Goal: Task Accomplishment & Management: Use online tool/utility

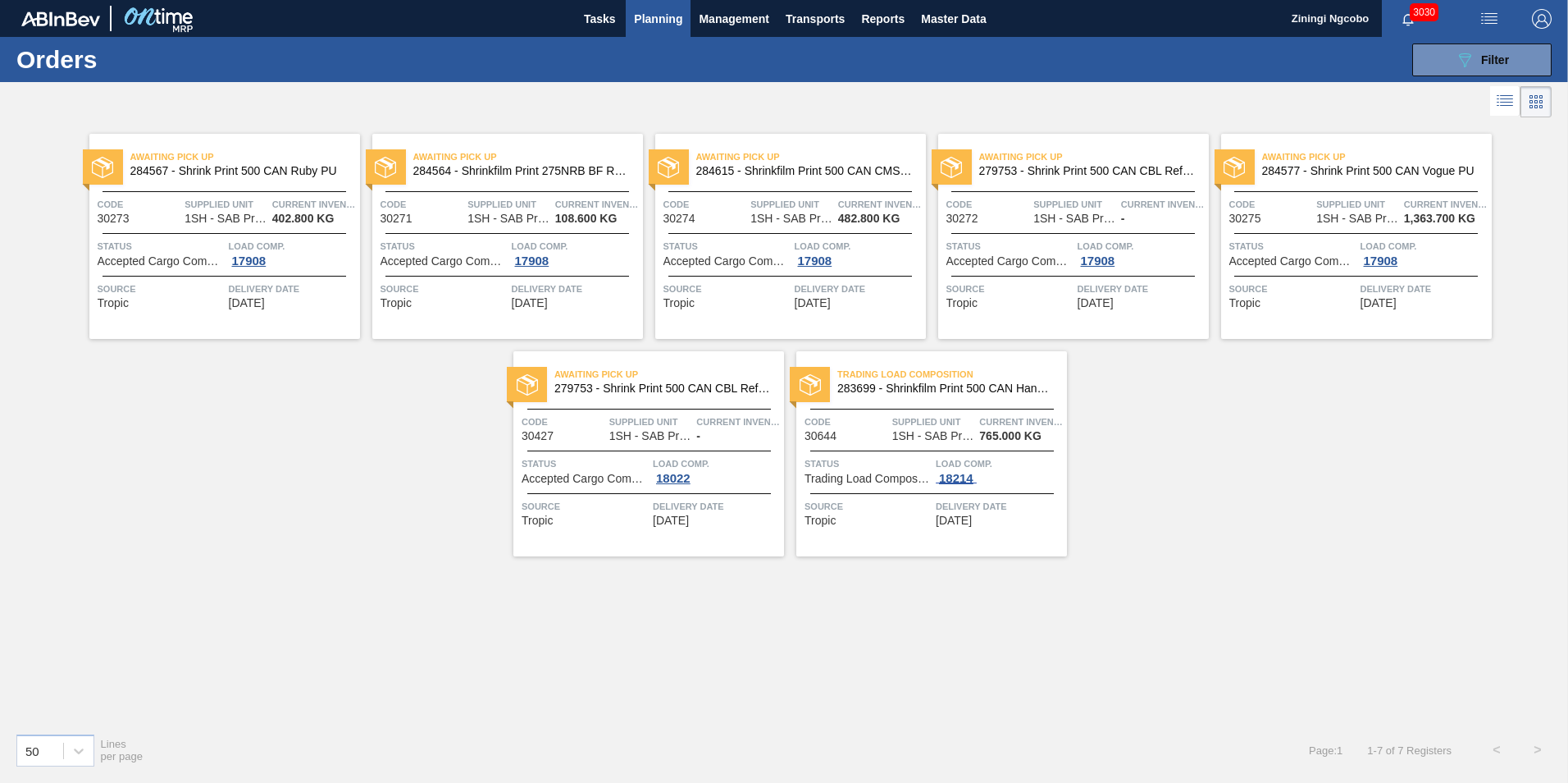
click at [963, 484] on div "18214" at bounding box center [955, 478] width 41 height 13
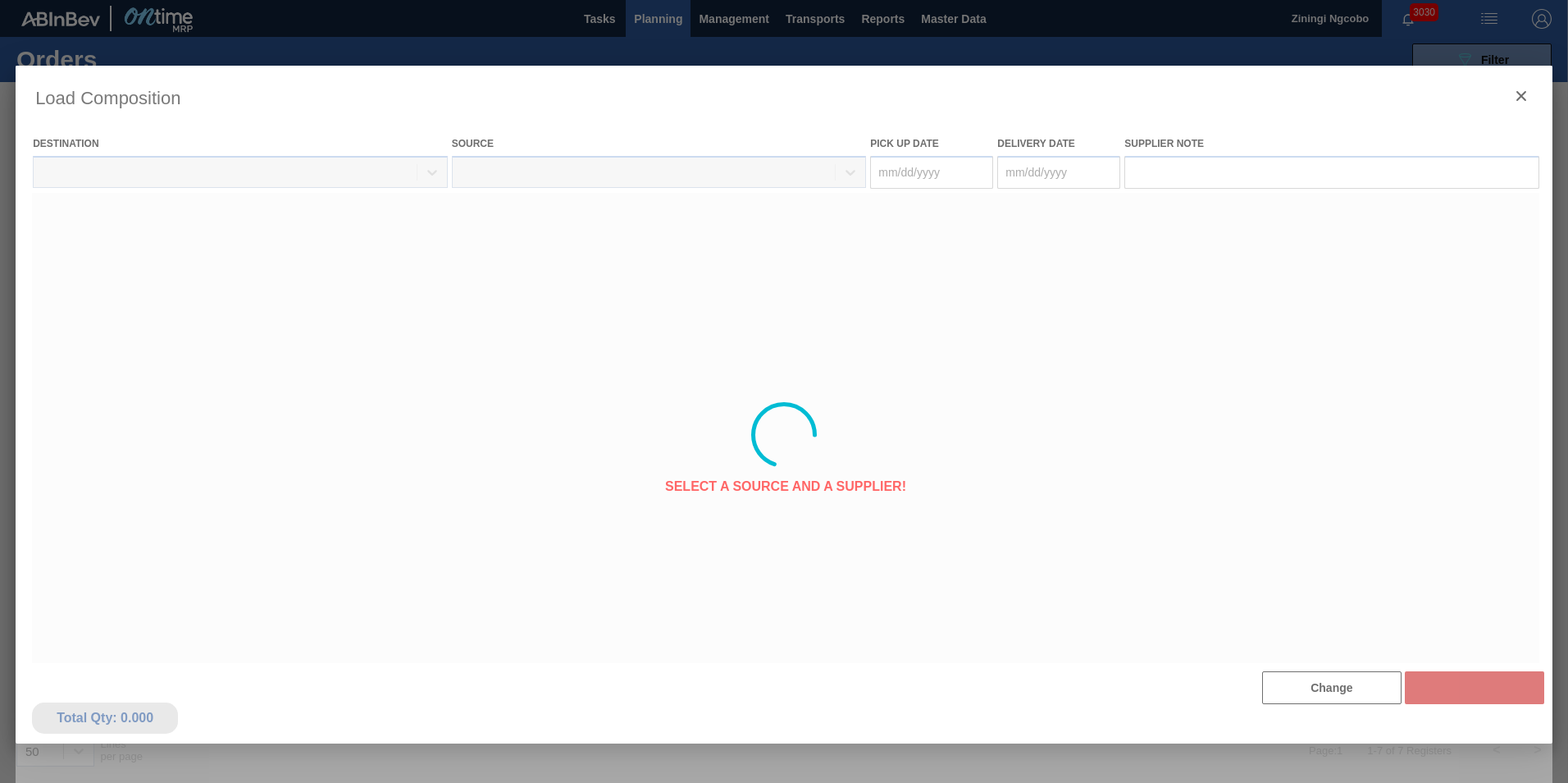
type Date "[DATE]"
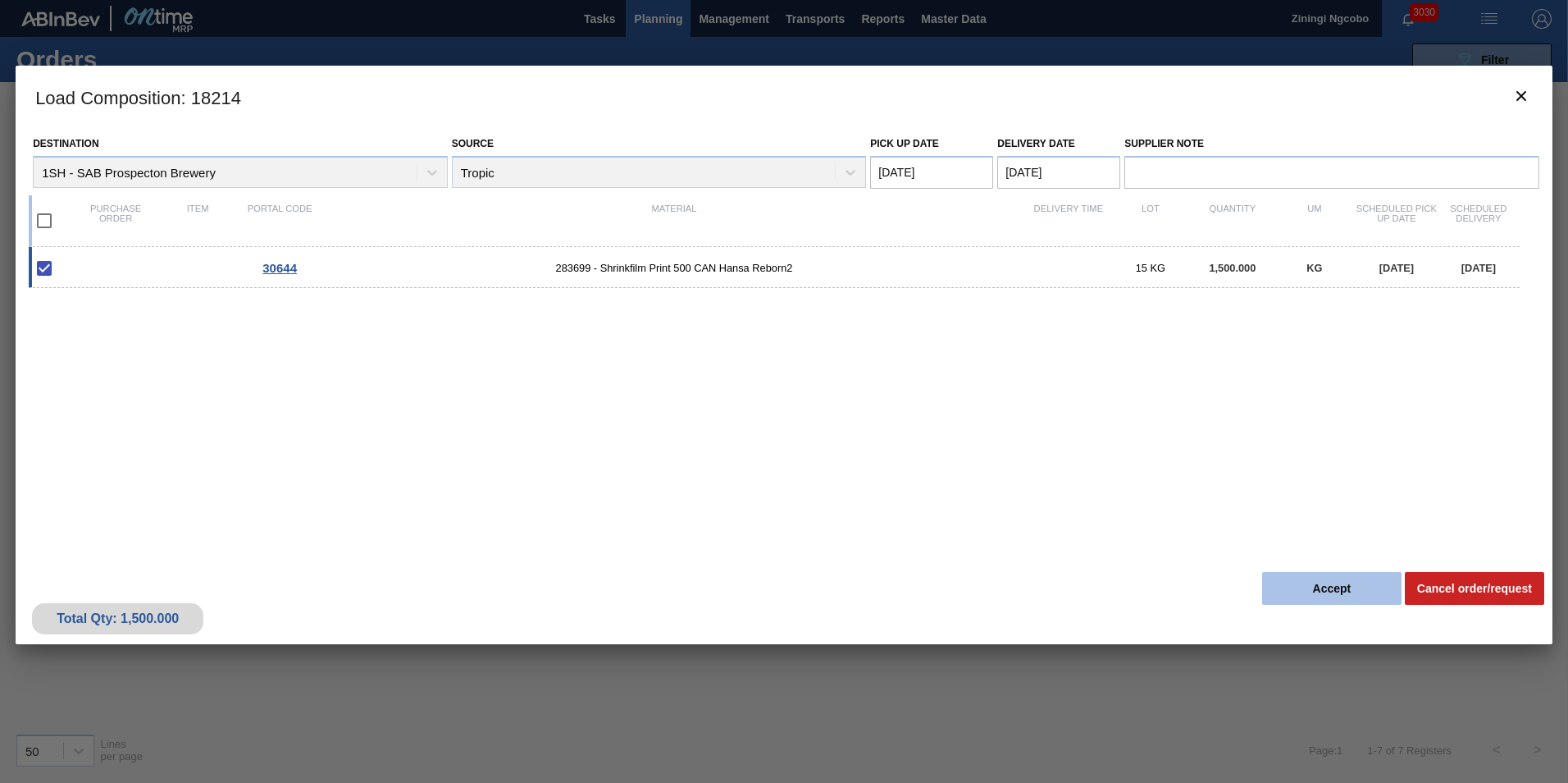
click at [1304, 579] on button "Accept" at bounding box center [1331, 588] width 139 height 33
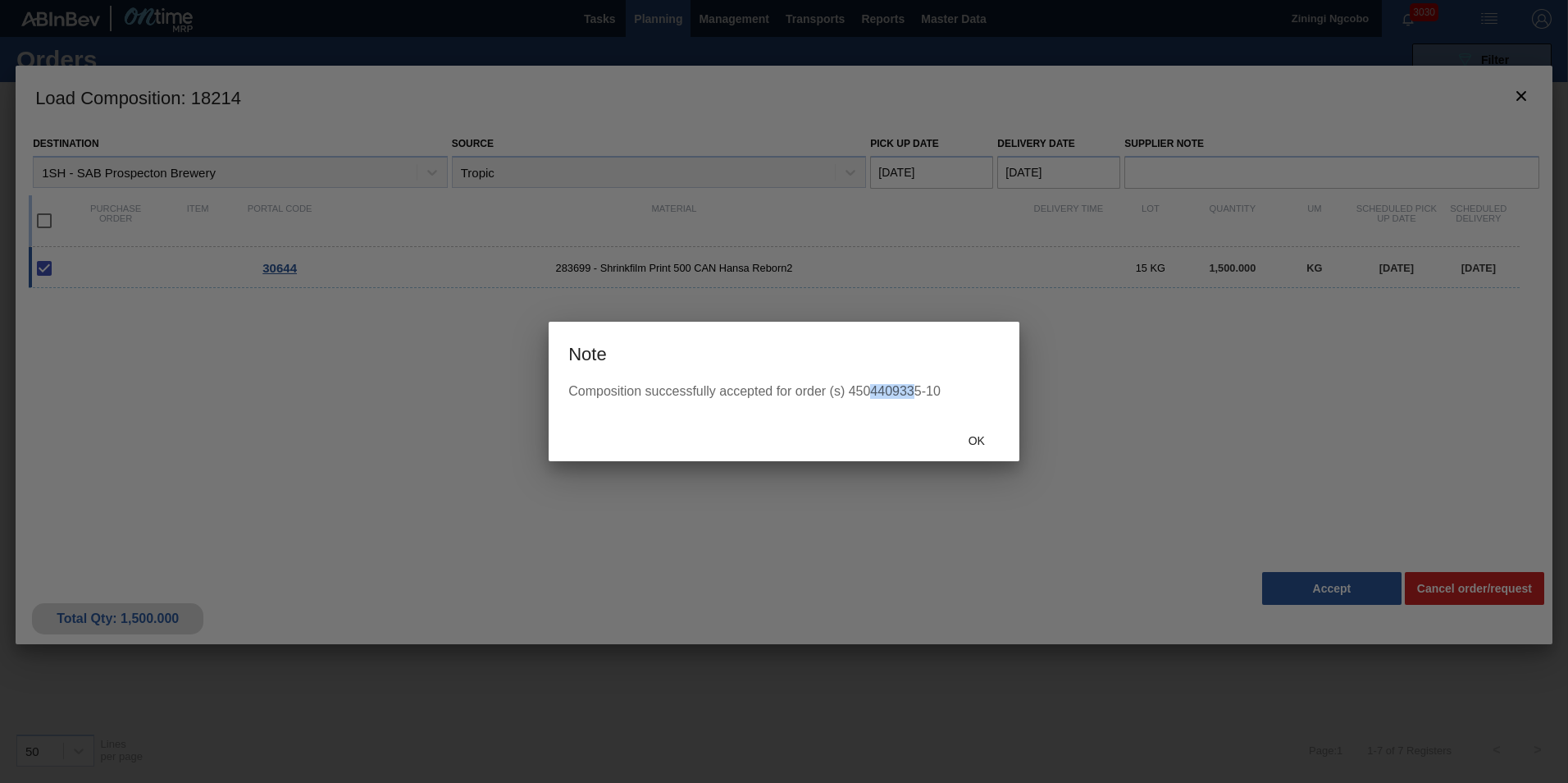
drag, startPoint x: 918, startPoint y: 391, endPoint x: 872, endPoint y: 398, distance: 46.5
click at [872, 398] on div "Composition successfully accepted for order (s) 4504409335-10" at bounding box center [784, 392] width 432 height 15
drag, startPoint x: 872, startPoint y: 398, endPoint x: 921, endPoint y: 391, distance: 49.5
click at [921, 391] on div "Composition successfully accepted for order (s) 4504409335-10" at bounding box center [784, 392] width 432 height 15
drag, startPoint x: 921, startPoint y: 391, endPoint x: 872, endPoint y: 390, distance: 49.0
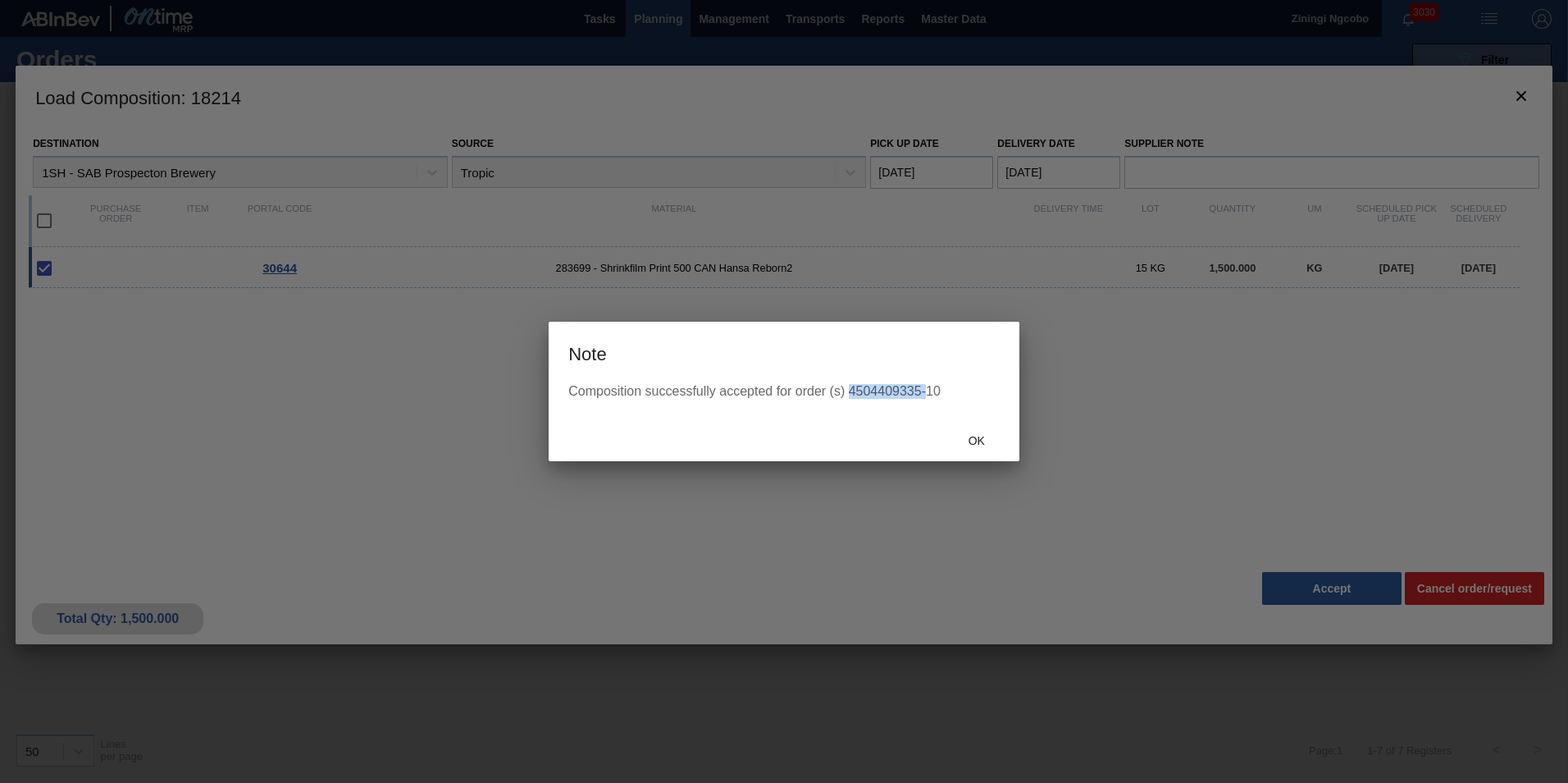
click at [872, 390] on div "Composition successfully accepted for order (s) 4504409335-10" at bounding box center [784, 392] width 432 height 15
drag, startPoint x: 872, startPoint y: 390, endPoint x: 902, endPoint y: 412, distance: 37.2
click at [887, 437] on div "Ok" at bounding box center [784, 439] width 471 height 43
drag, startPoint x: 922, startPoint y: 392, endPoint x: 852, endPoint y: 386, distance: 70.3
click at [852, 386] on div "Composition successfully accepted for order (s) 4504409335-10" at bounding box center [784, 392] width 432 height 15
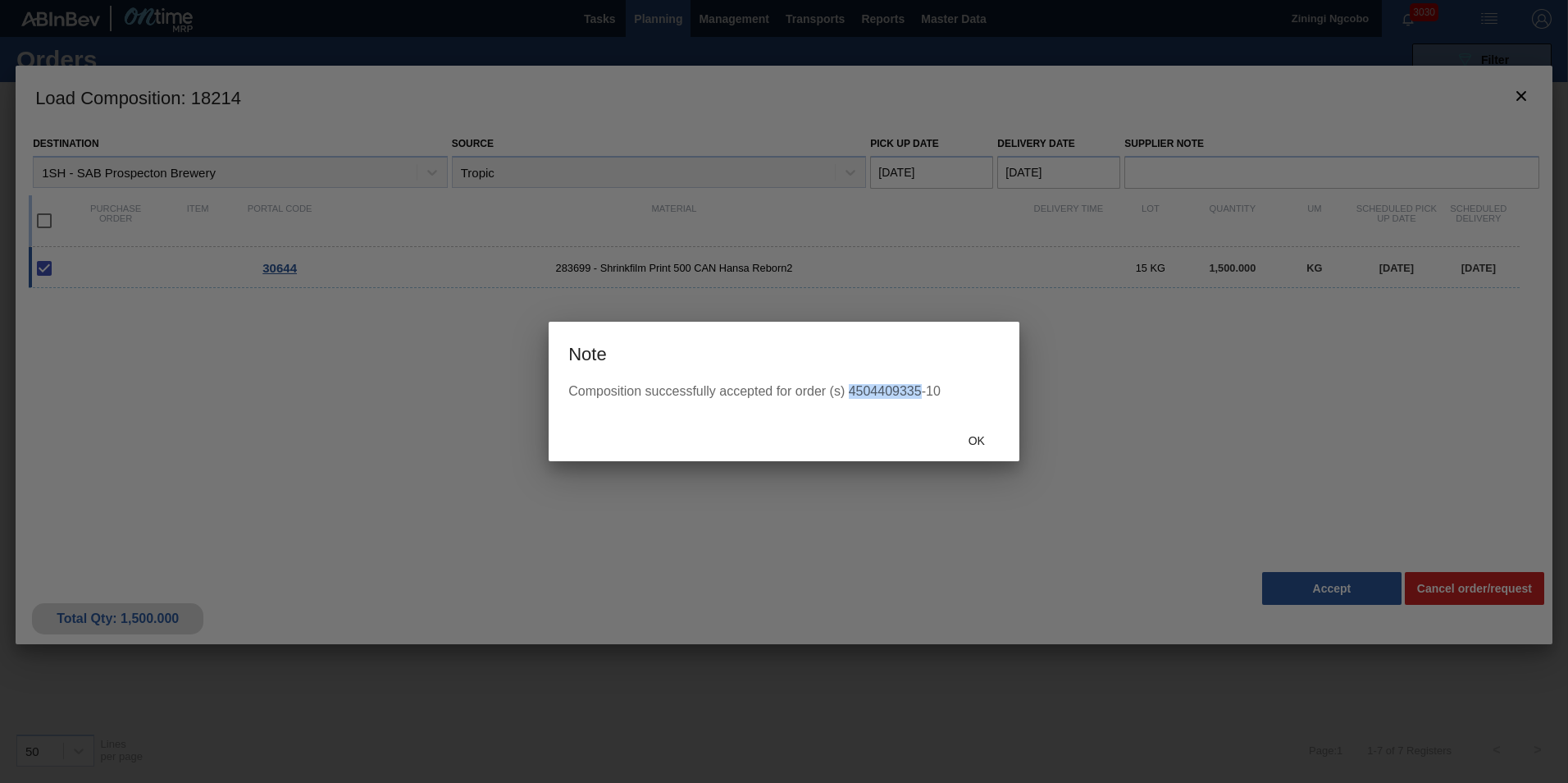
copy div "4504409335"
